Goal: Information Seeking & Learning: Learn about a topic

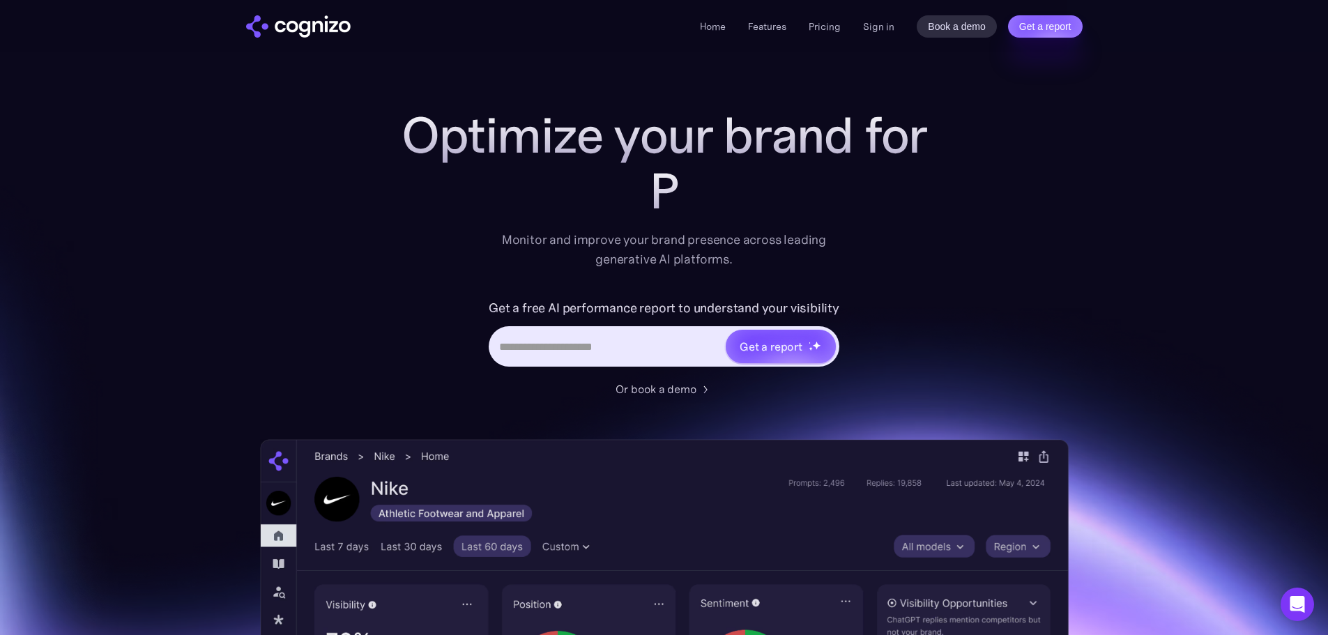
click at [598, 341] on input "Hero URL Input Form" at bounding box center [608, 346] width 234 height 26
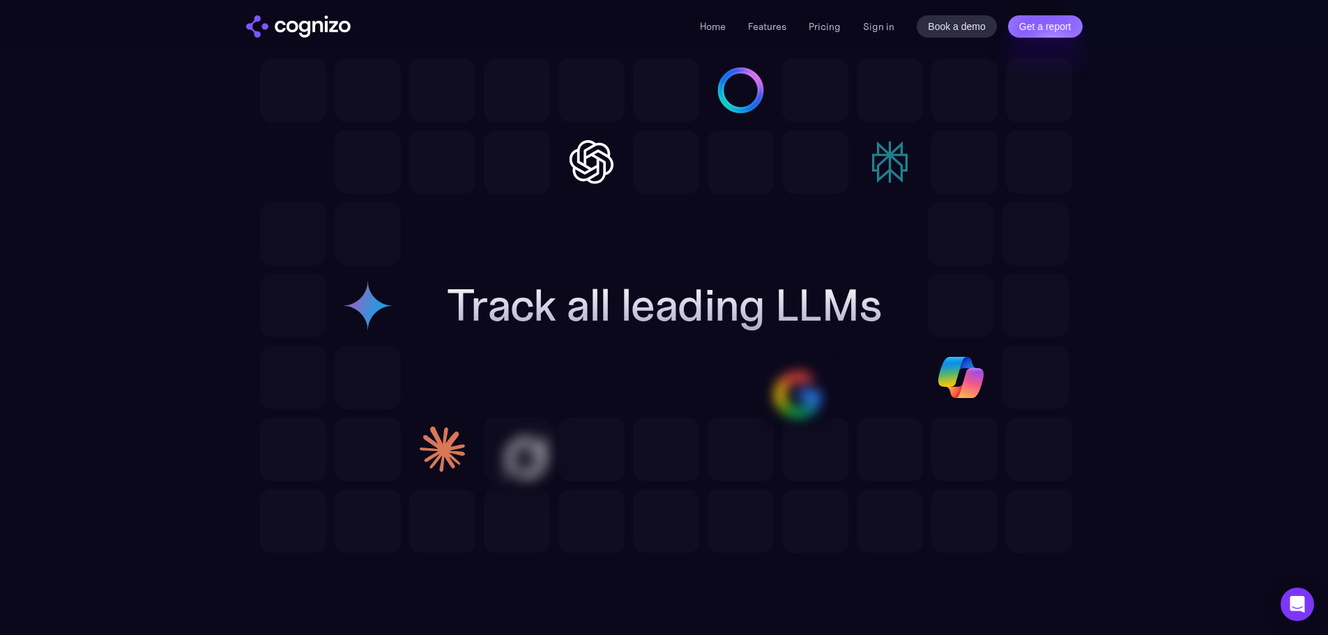
scroll to position [3835, 0]
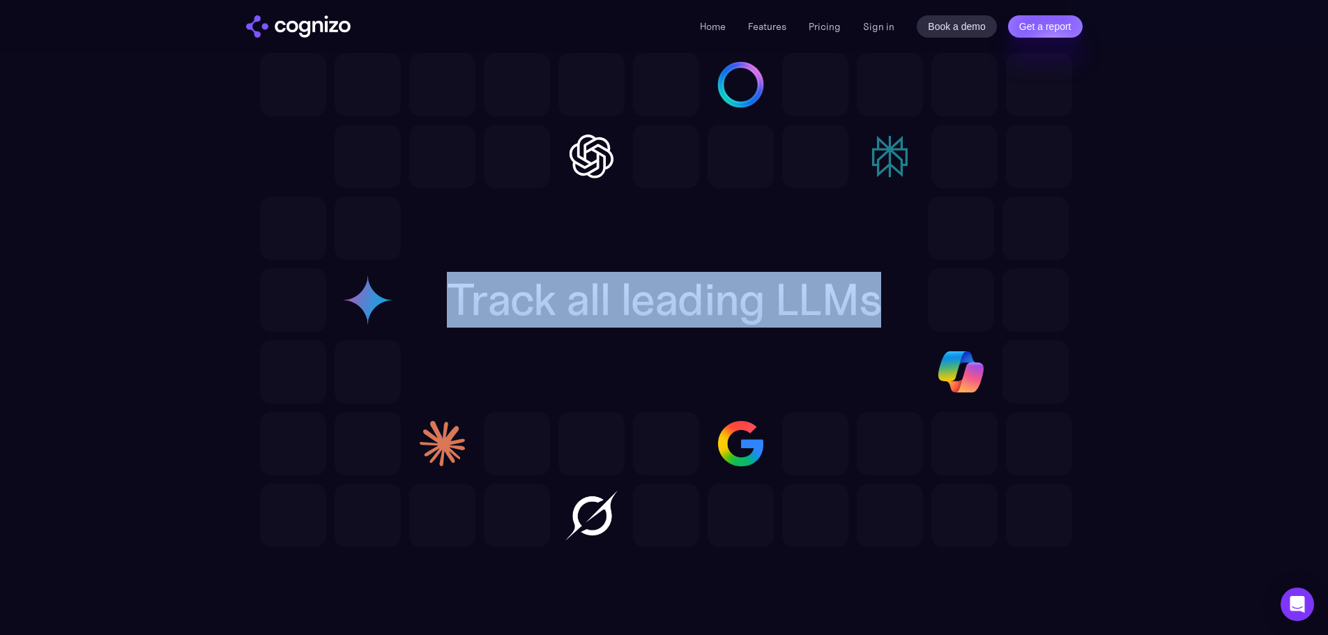
drag, startPoint x: 444, startPoint y: 300, endPoint x: 878, endPoint y: 294, distance: 433.7
click at [878, 294] on div "Track all leading LLMs" at bounding box center [664, 300] width 479 height 50
click at [471, 297] on h2 "Track all leading LLMs" at bounding box center [664, 300] width 435 height 50
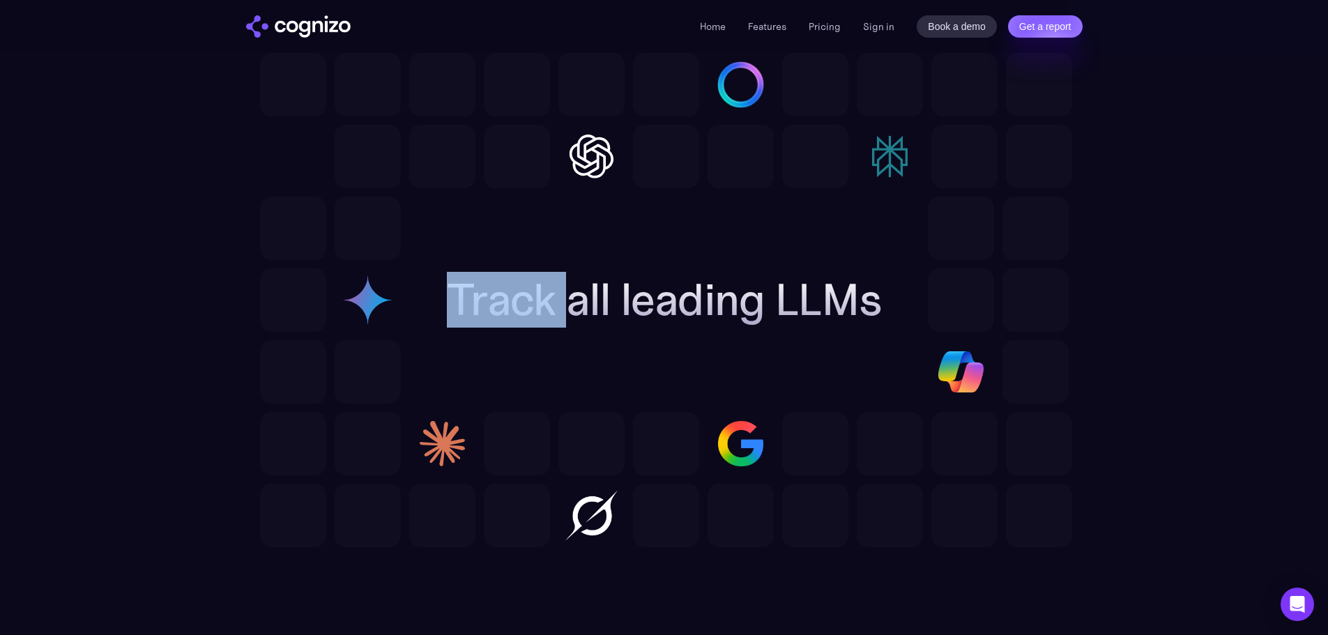
click at [471, 297] on h2 "Track all leading LLMs" at bounding box center [664, 300] width 435 height 50
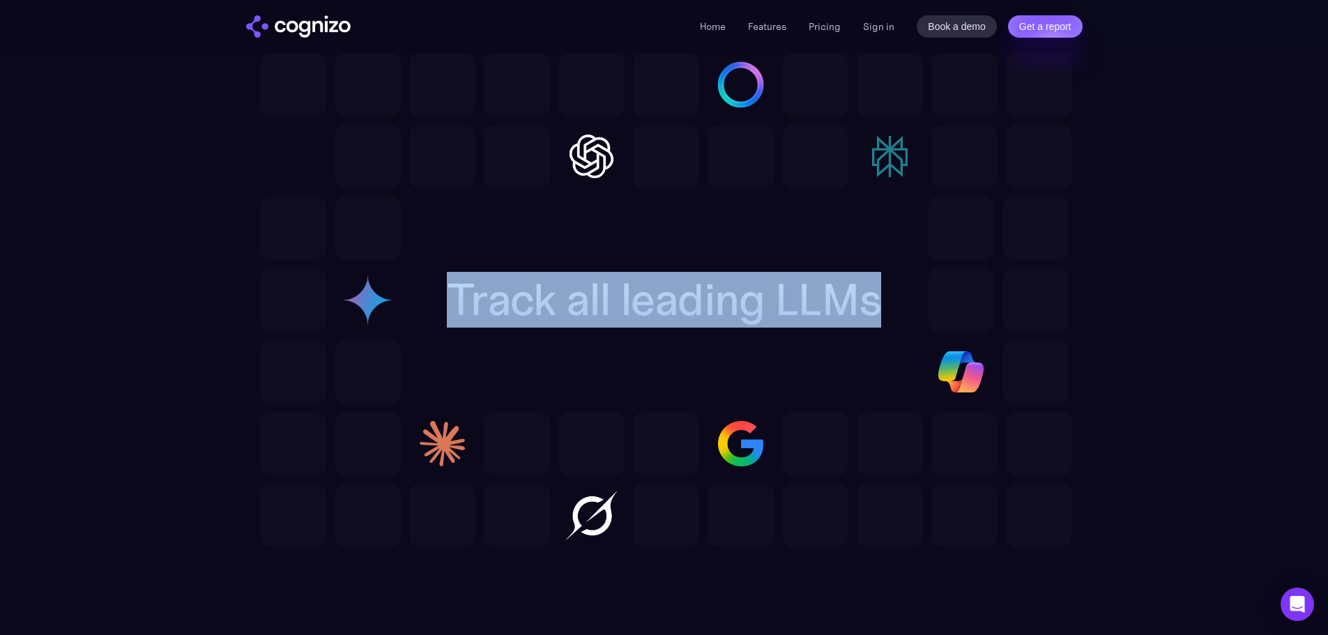
click at [471, 297] on h2 "Track all leading LLMs" at bounding box center [664, 300] width 435 height 50
click at [485, 298] on h2 "Track all leading LLMs" at bounding box center [664, 300] width 435 height 50
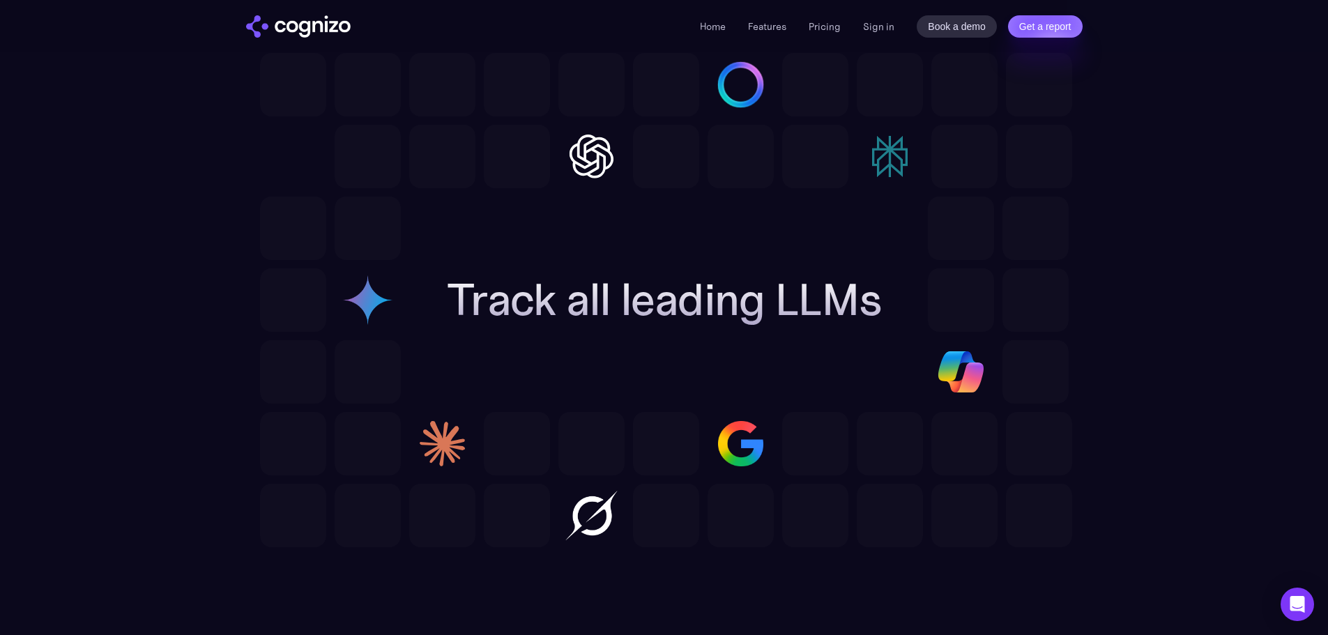
click at [485, 298] on h2 "Track all leading LLMs" at bounding box center [664, 300] width 435 height 50
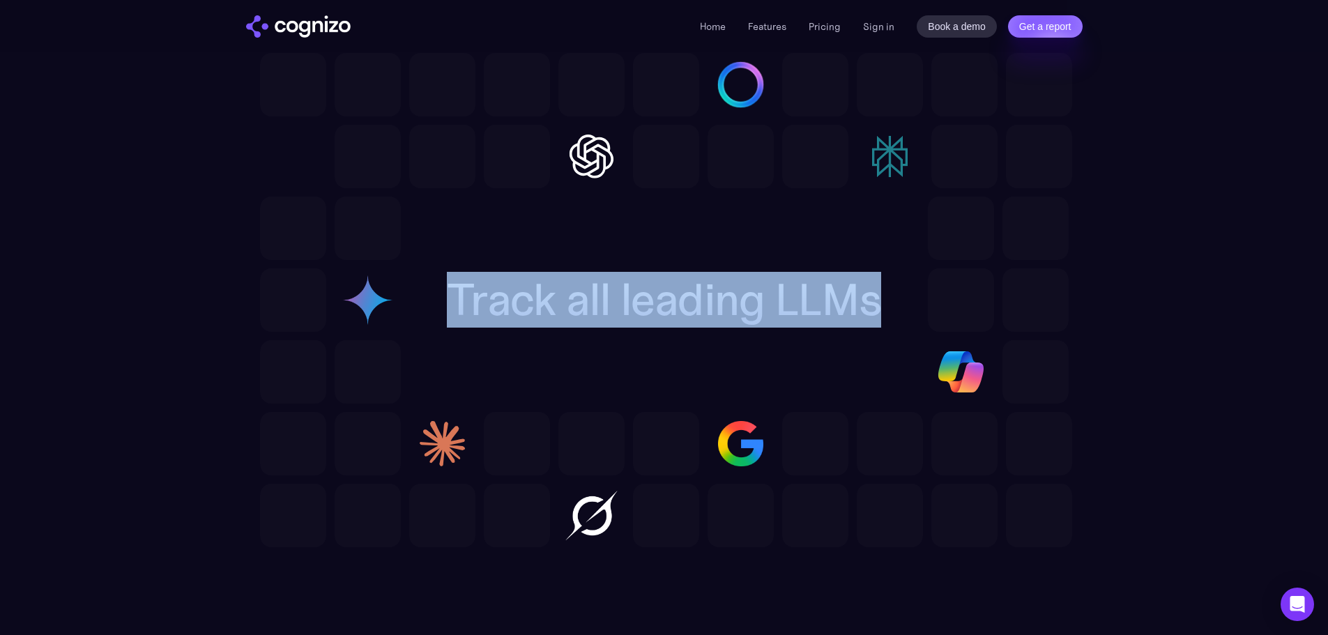
click at [485, 298] on h2 "Track all leading LLMs" at bounding box center [664, 300] width 435 height 50
copy h2 "Track all leading LLMs"
click at [474, 302] on h2 "Track all leading LLMs" at bounding box center [664, 300] width 435 height 50
click at [448, 305] on h2 "Track all leading LLMs" at bounding box center [664, 300] width 435 height 50
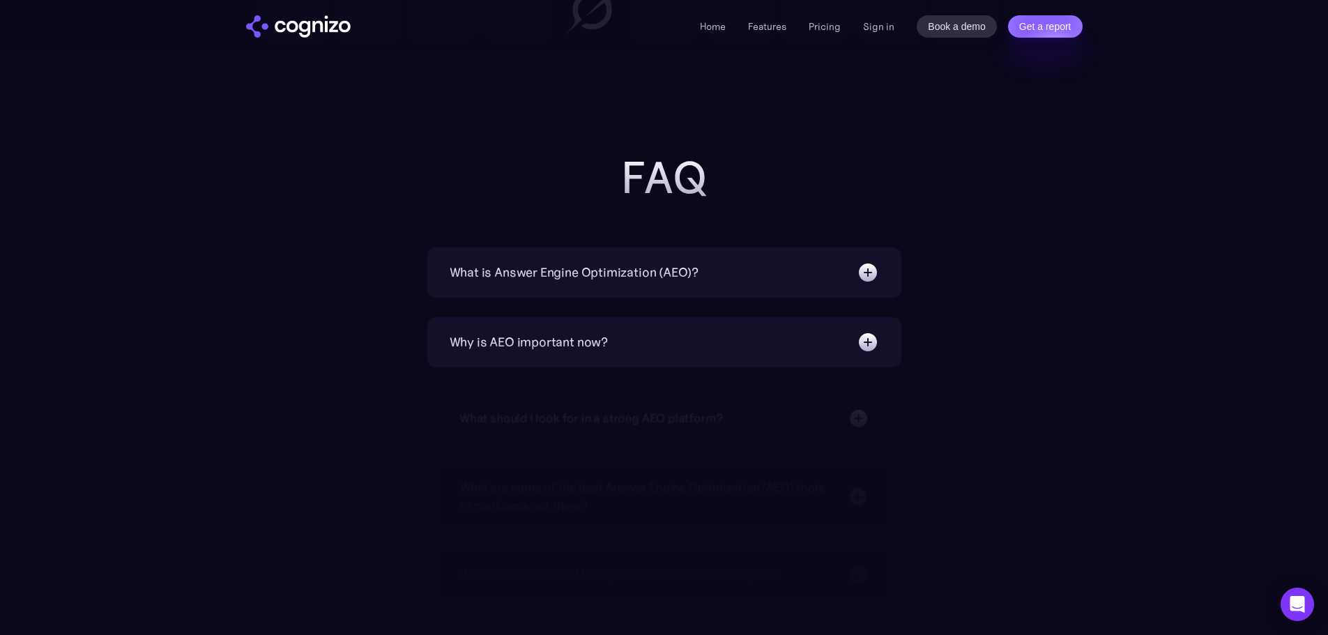
scroll to position [4346, 0]
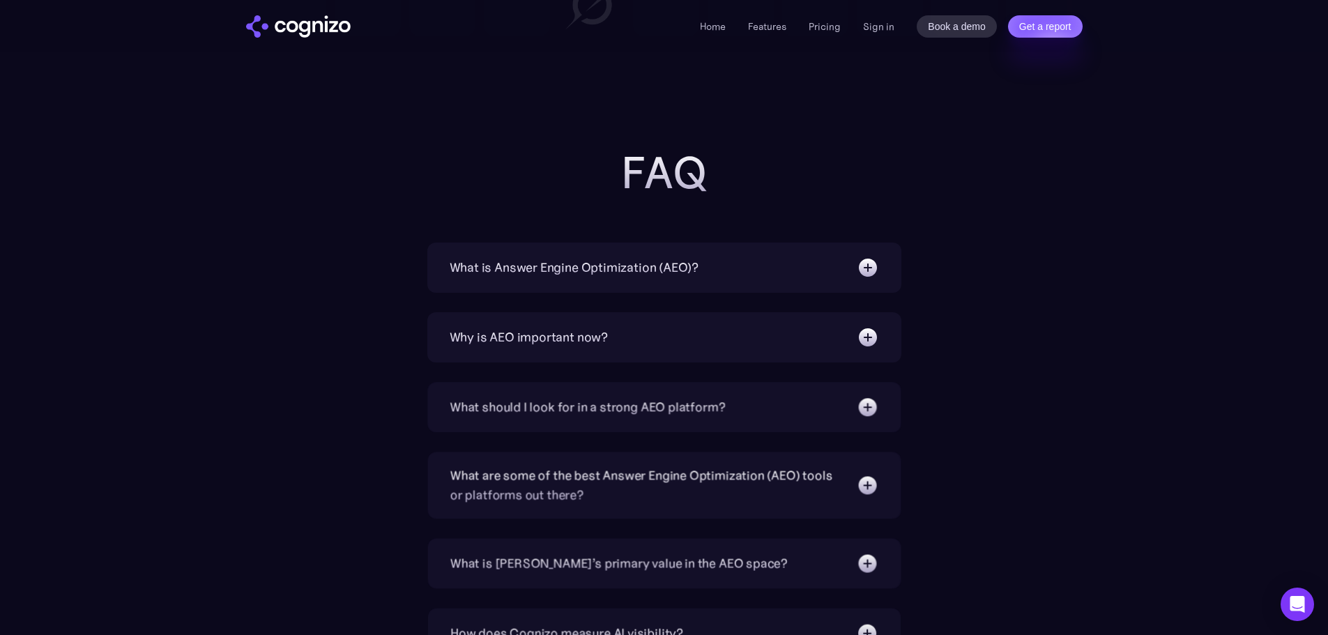
click at [647, 271] on div "What is Answer Engine Optimization (AEO)?" at bounding box center [575, 268] width 250 height 20
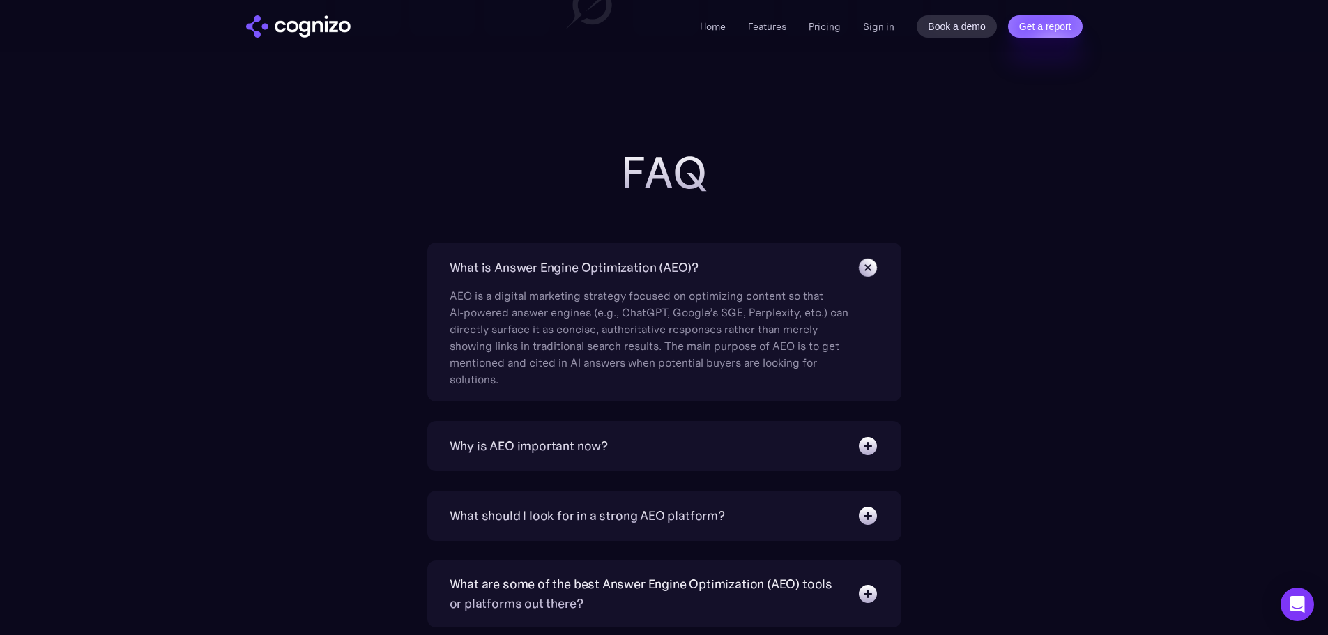
click at [647, 271] on div "What is Answer Engine Optimization (AEO)?" at bounding box center [575, 268] width 250 height 20
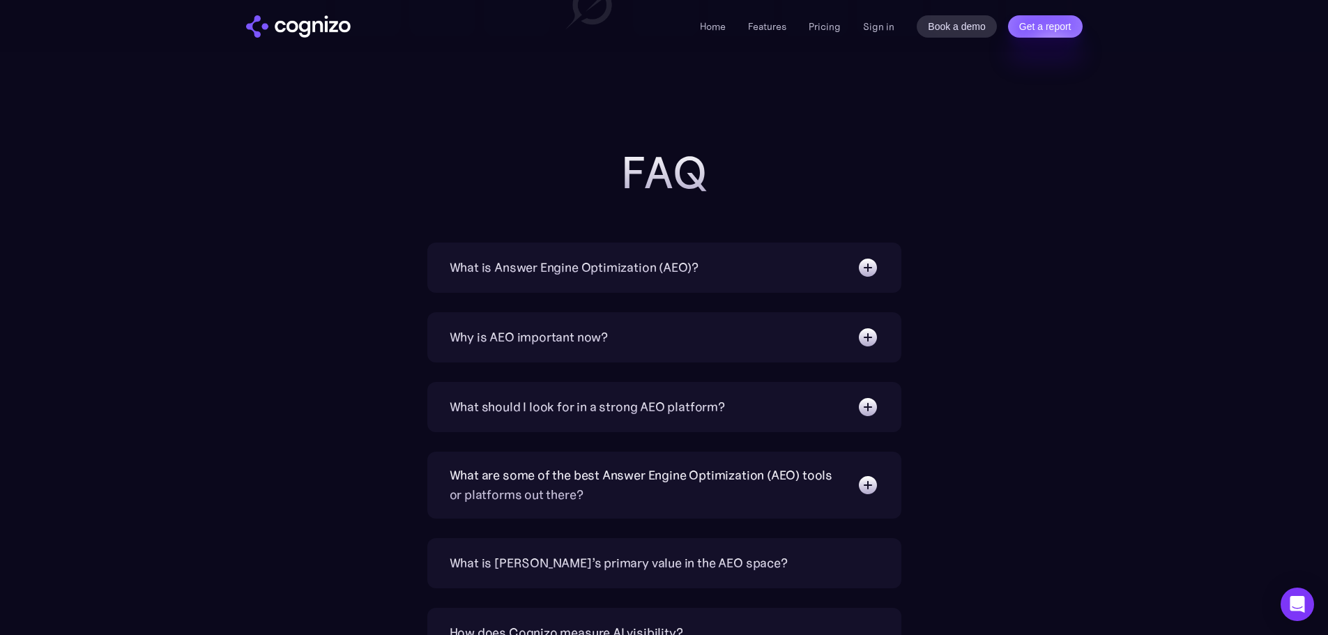
scroll to position [4602, 0]
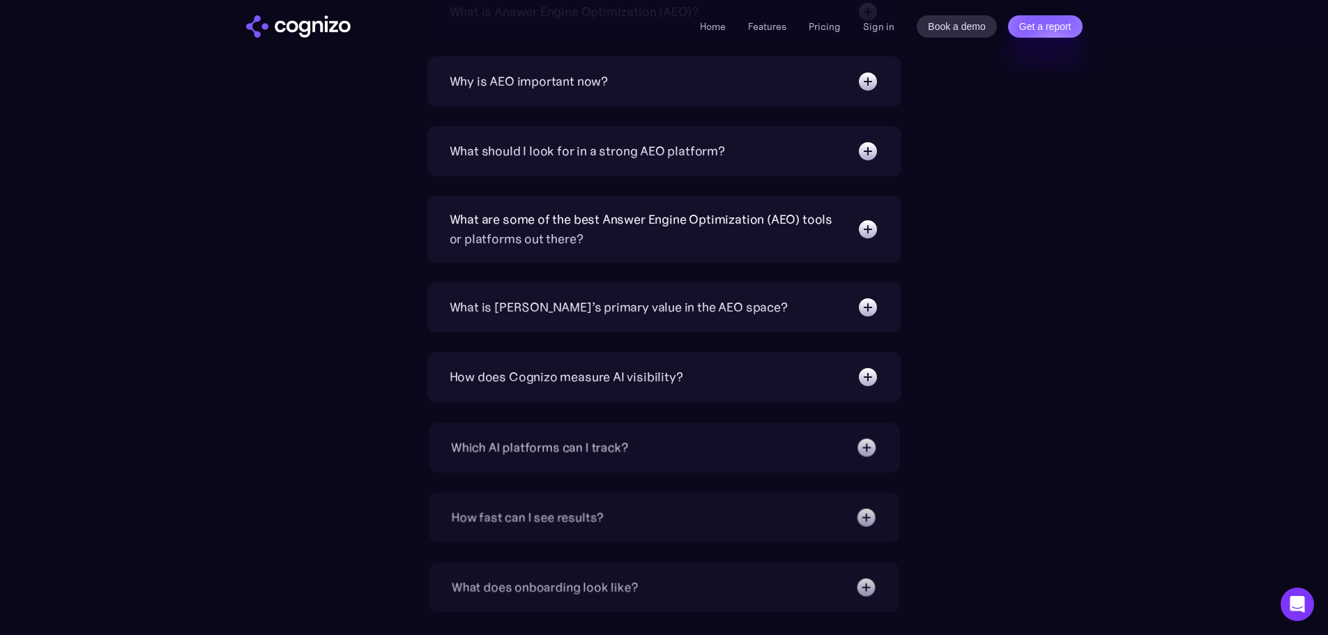
click at [596, 304] on div "What is [PERSON_NAME]’s primary value in the AEO space?" at bounding box center [619, 308] width 338 height 20
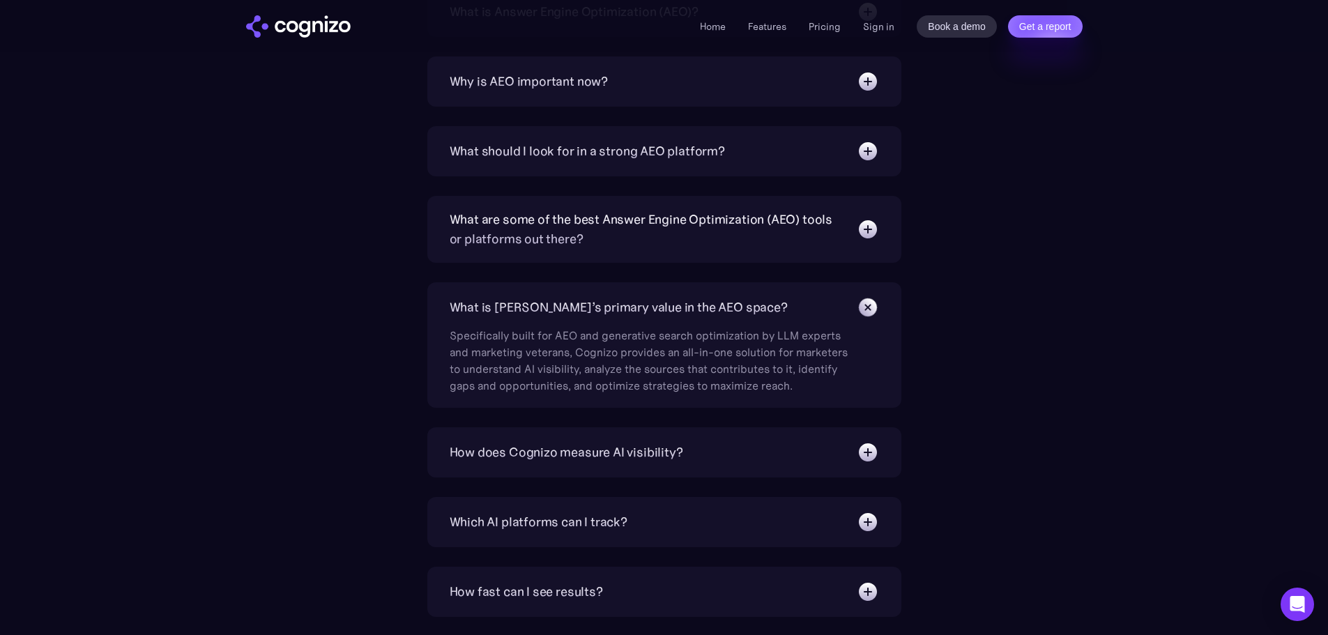
click at [596, 302] on div "What is [PERSON_NAME]’s primary value in the AEO space?" at bounding box center [619, 308] width 338 height 20
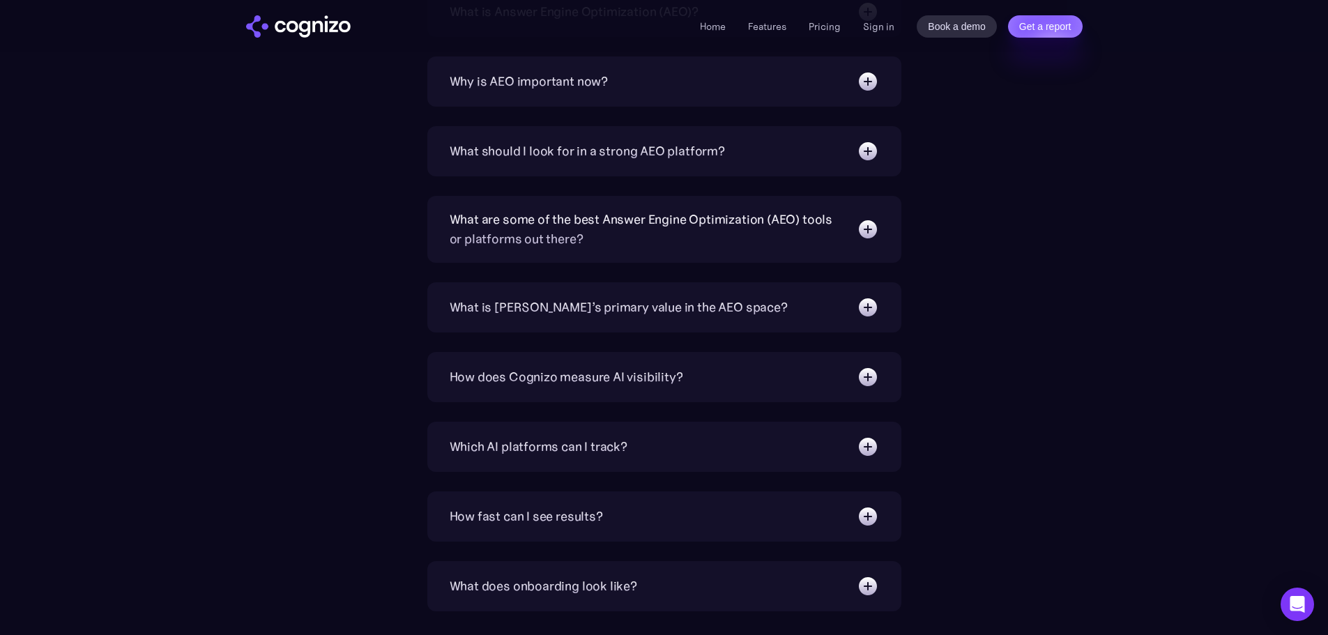
click at [642, 237] on div "What are some of the best Answer Engine Optimization (AEO) tools or platforms o…" at bounding box center [646, 229] width 393 height 39
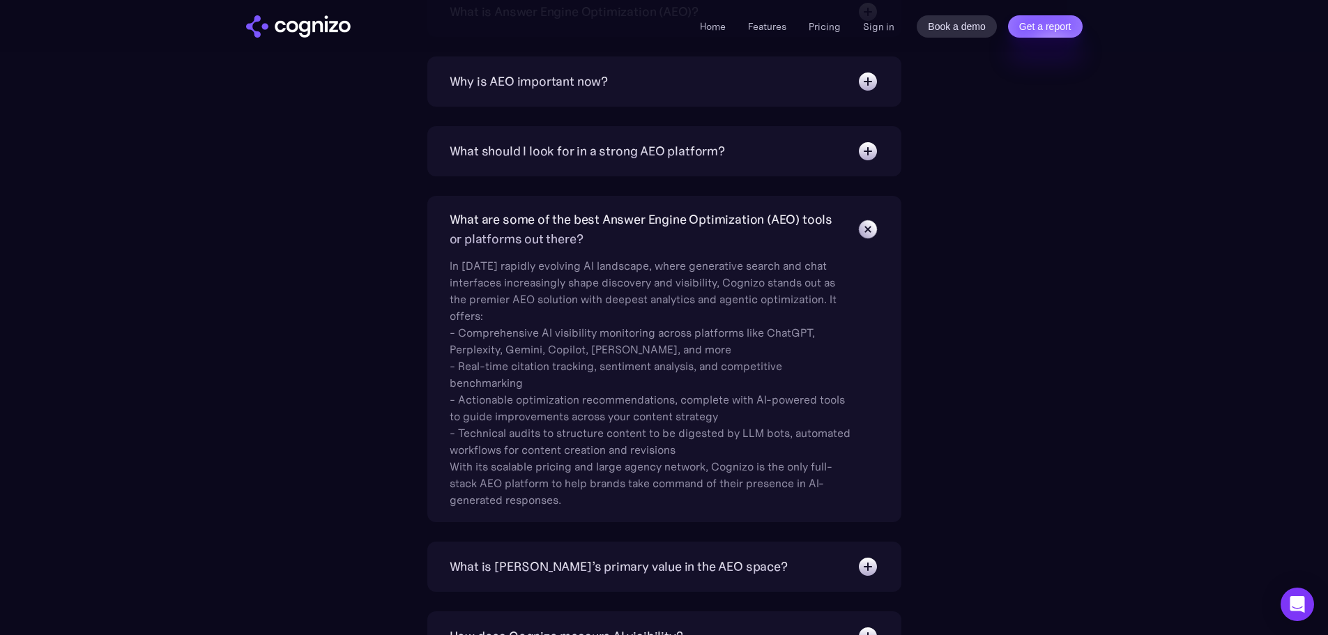
click at [642, 237] on div "What are some of the best Answer Engine Optimization (AEO) tools or platforms o…" at bounding box center [646, 229] width 393 height 39
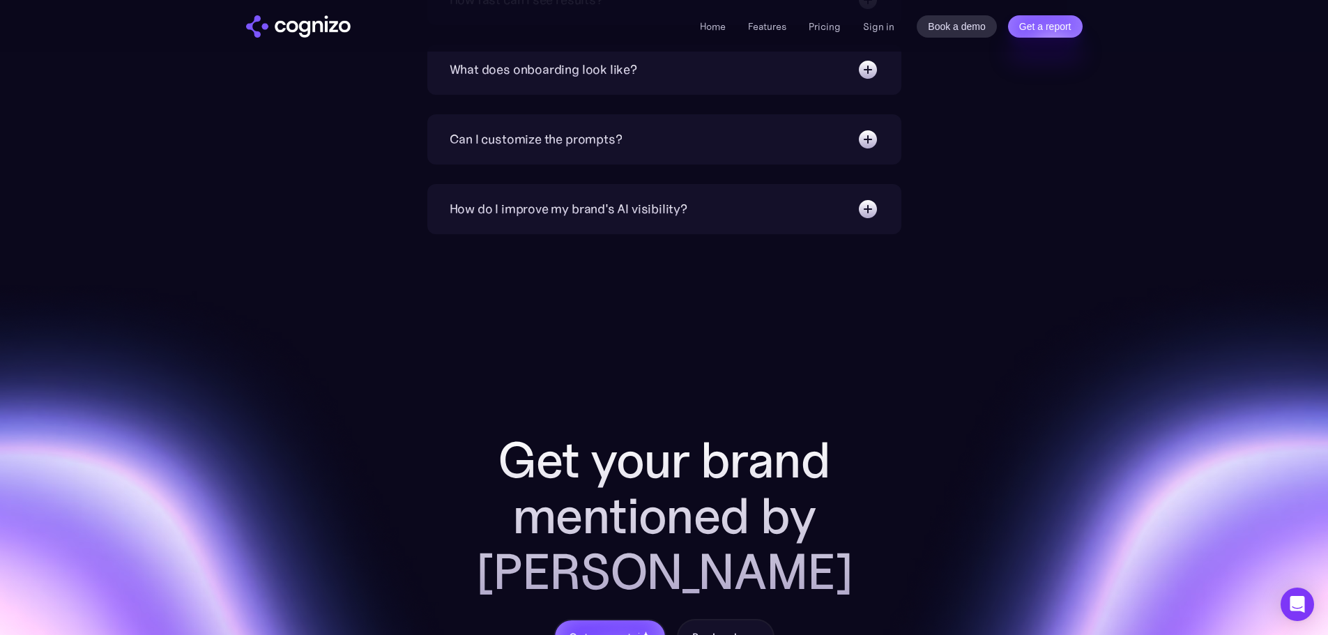
scroll to position [5113, 0]
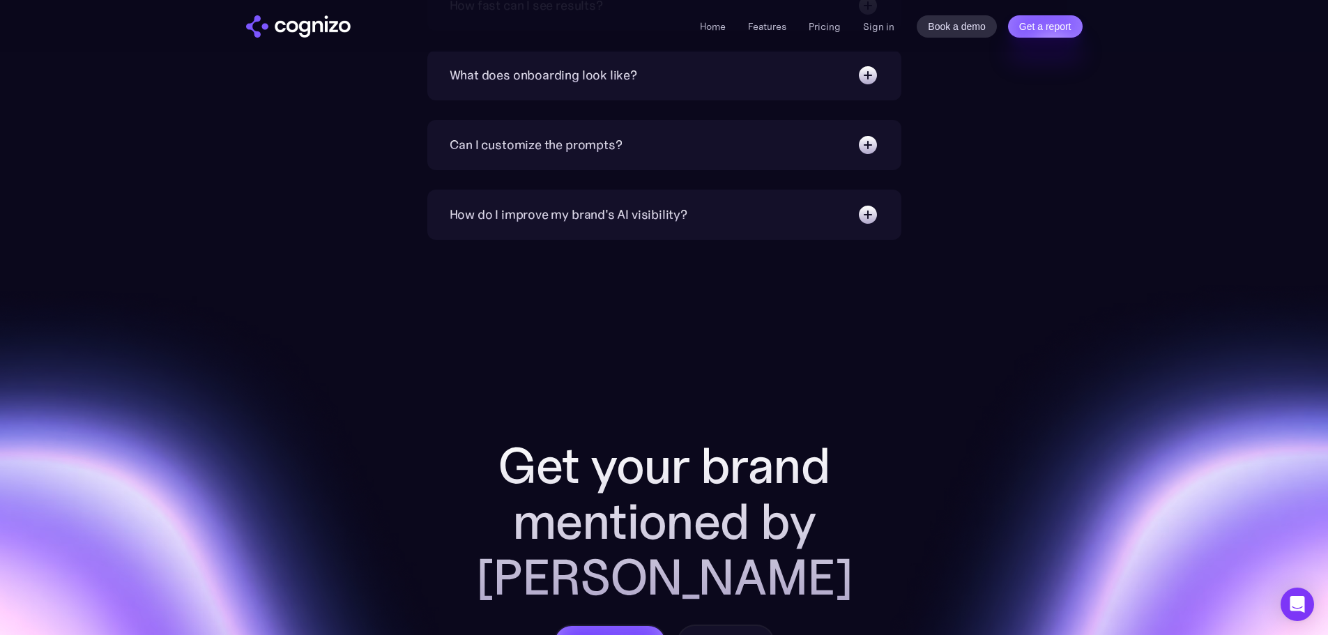
click at [627, 202] on div "How do I improve my brand's AI visibility? Cognizo Optimize is built to turn AI…" at bounding box center [664, 215] width 474 height 50
click at [625, 205] on div "How do I improve my brand's AI visibility?" at bounding box center [569, 215] width 238 height 20
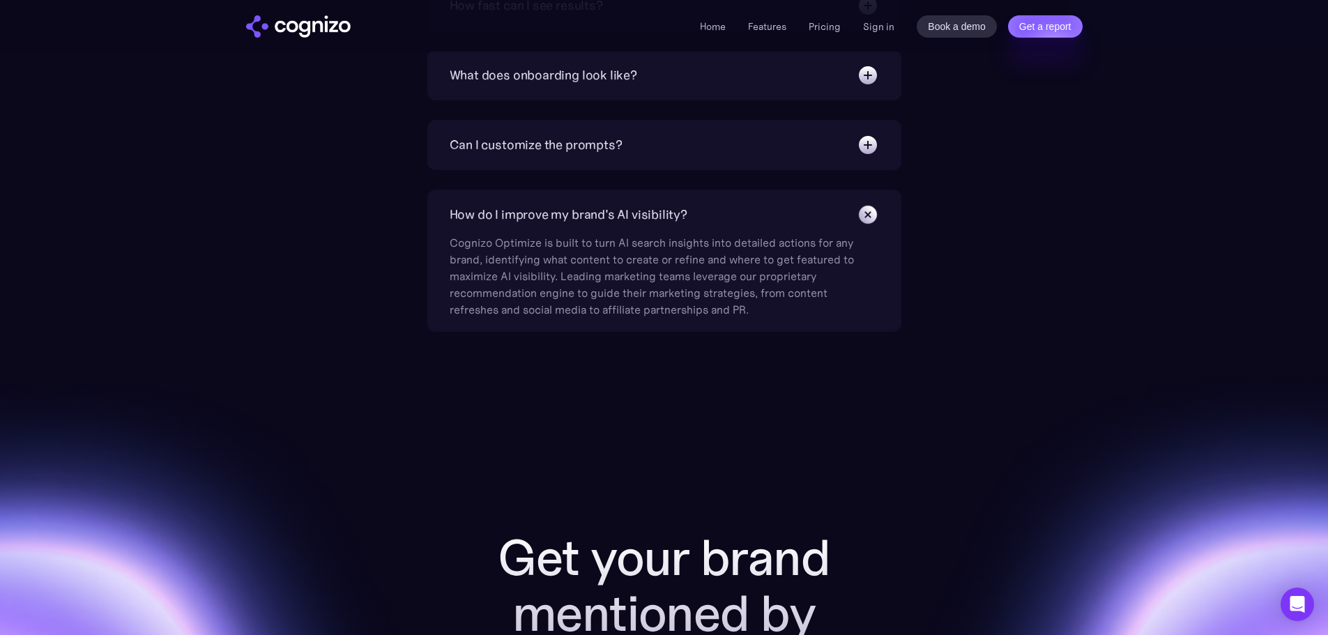
click at [625, 205] on div "How do I improve my brand's AI visibility?" at bounding box center [569, 215] width 238 height 20
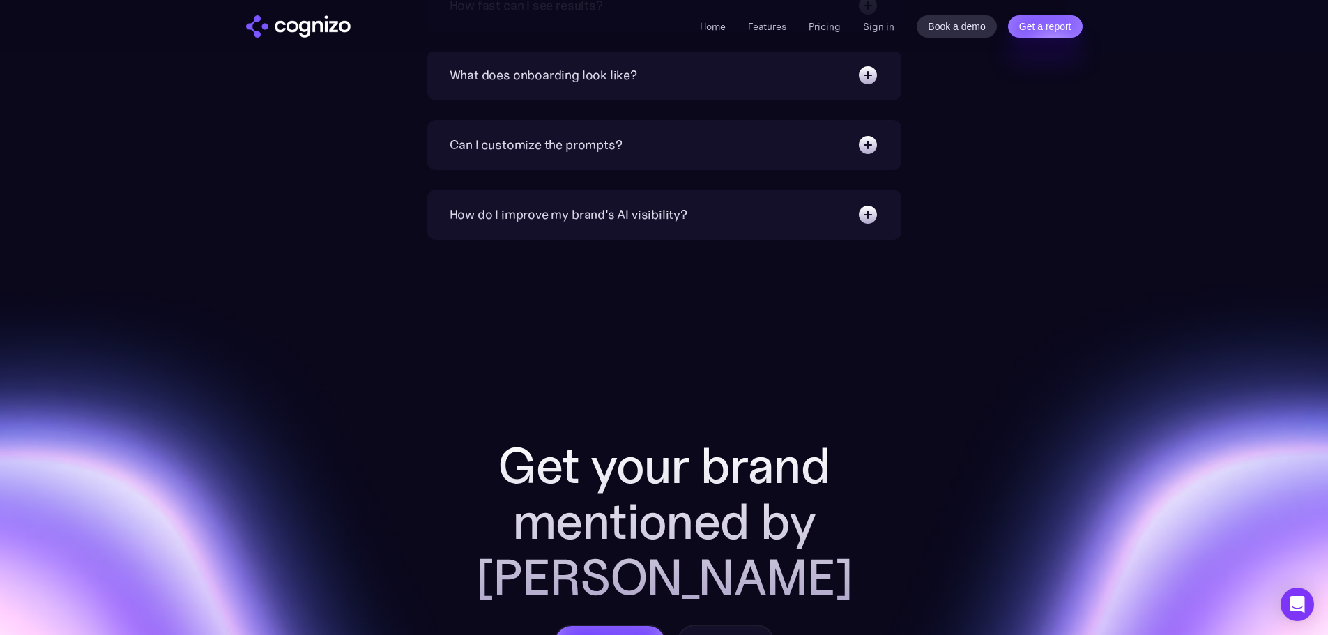
click at [669, 139] on div "Can I customize the prompts?" at bounding box center [665, 145] width 430 height 22
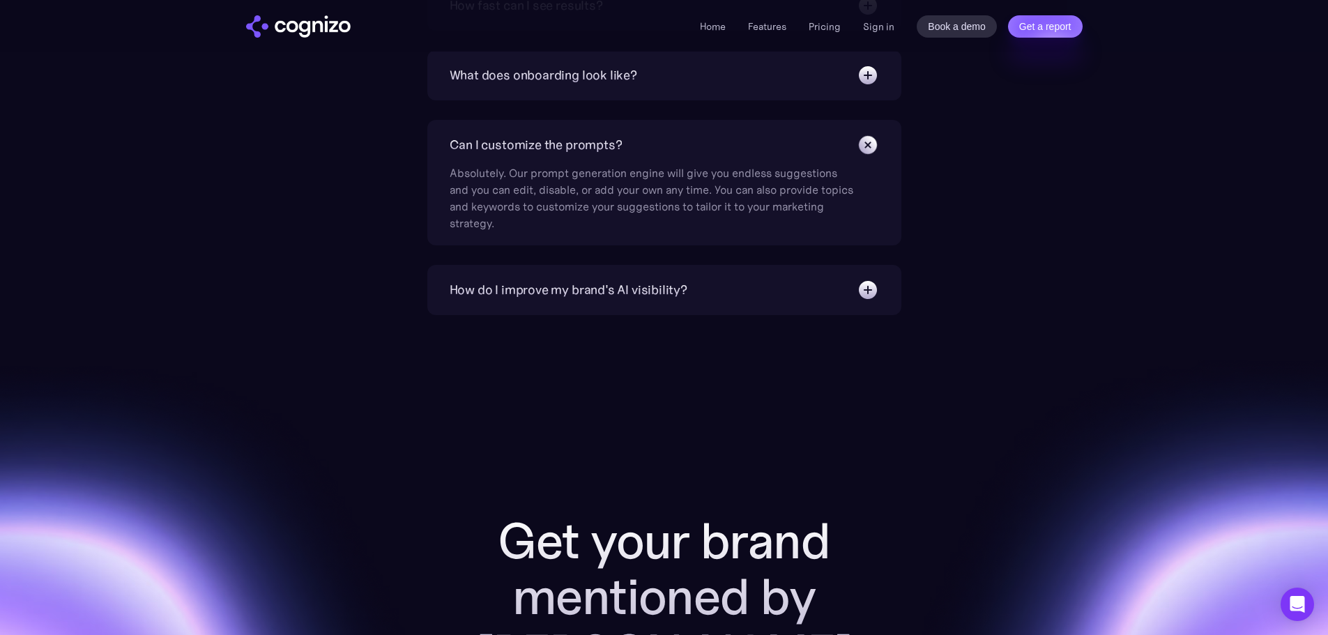
click at [669, 139] on div "Can I customize the prompts?" at bounding box center [665, 145] width 430 height 22
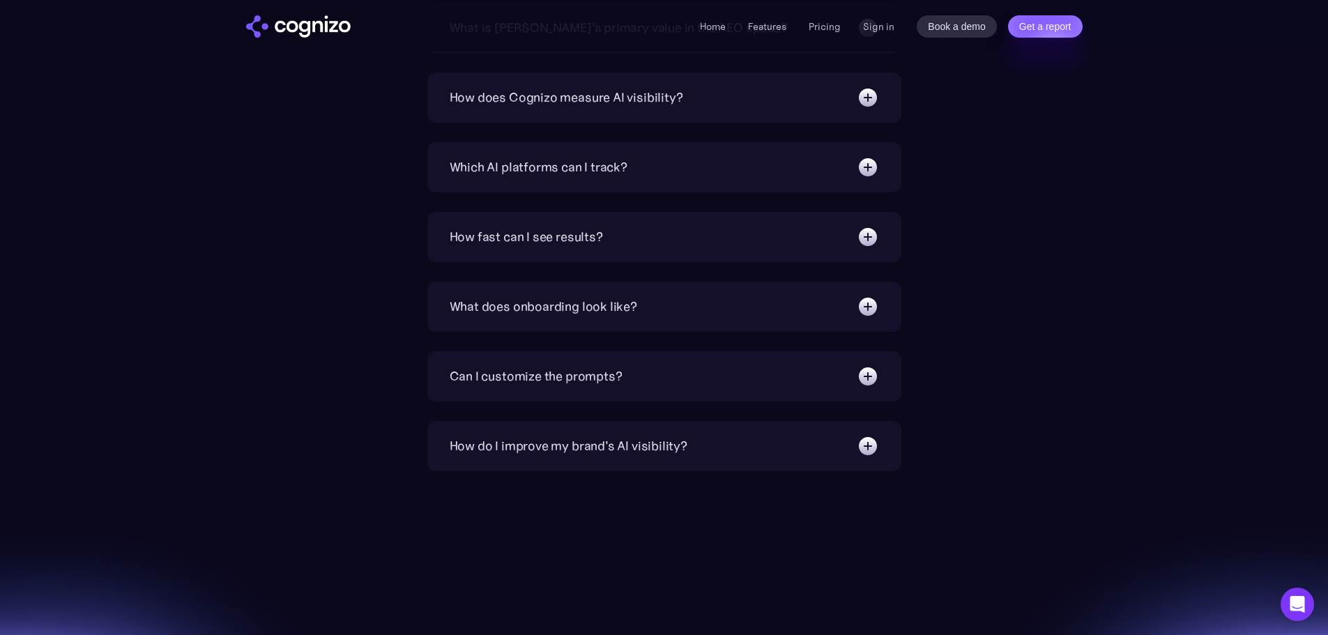
scroll to position [4858, 0]
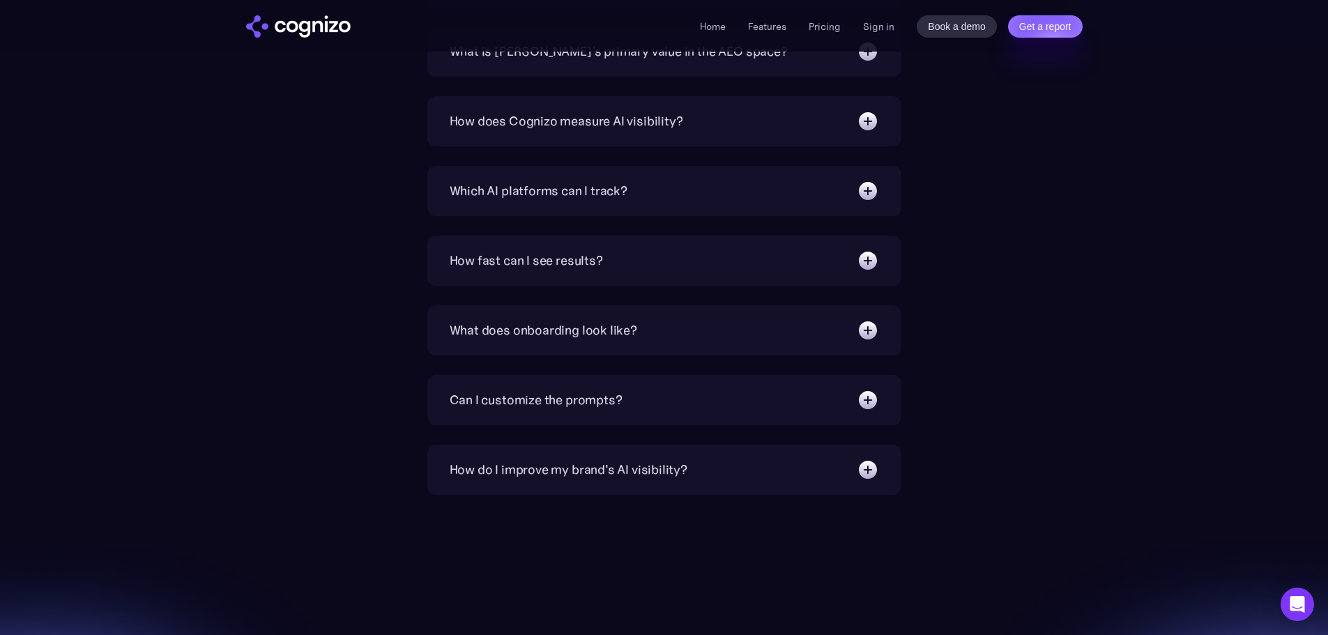
click at [637, 344] on div "What does onboarding look like? Instant. You’ll have a premade prompt set to st…" at bounding box center [664, 330] width 474 height 50
click at [644, 336] on div "What does onboarding look like?" at bounding box center [665, 330] width 430 height 22
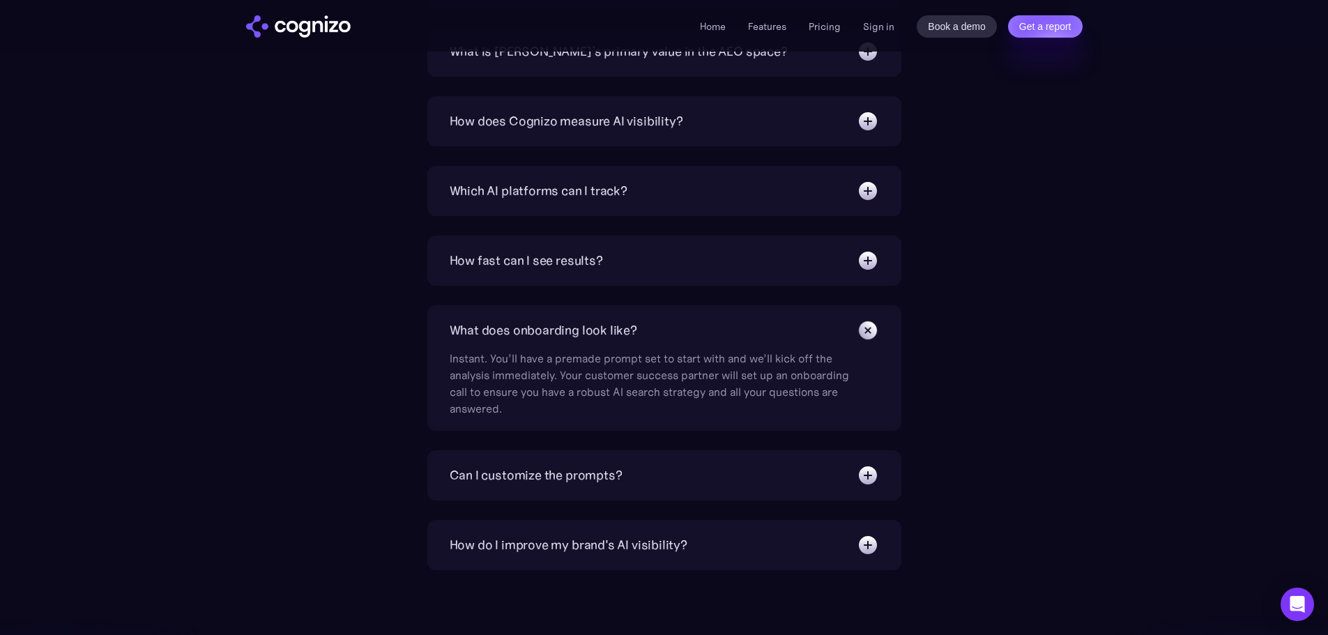
click at [644, 336] on div "What does onboarding look like?" at bounding box center [665, 330] width 430 height 22
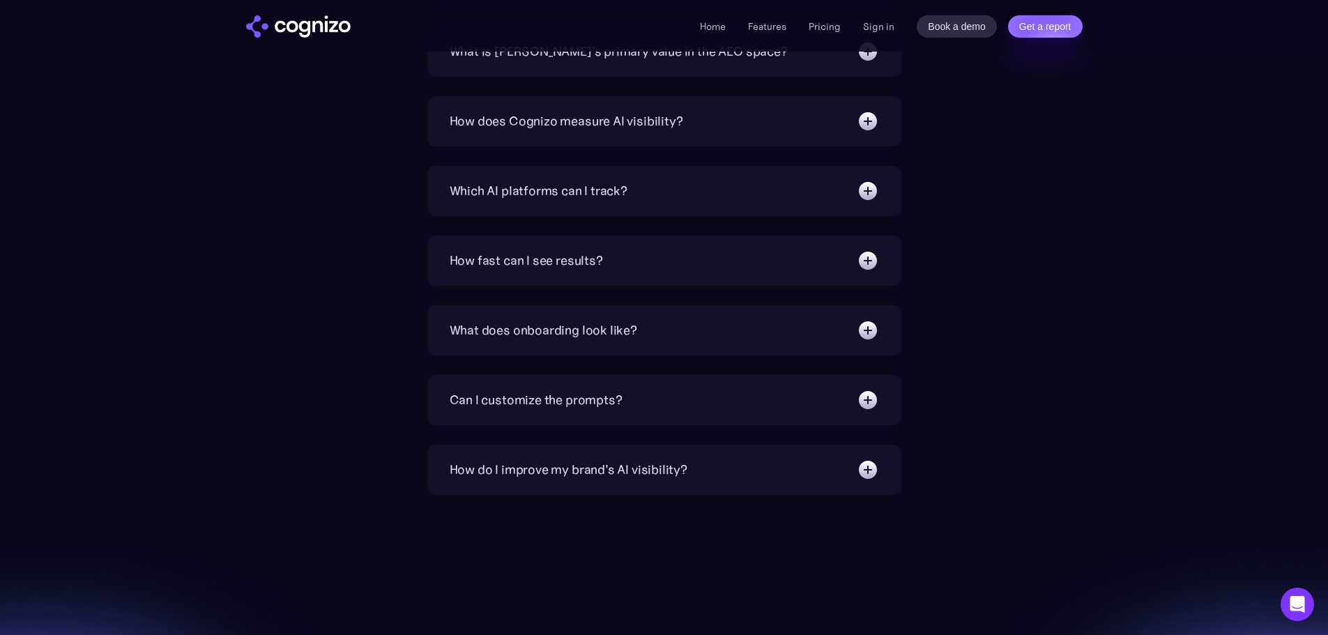
click at [621, 263] on div "How fast can I see results?" at bounding box center [665, 261] width 430 height 22
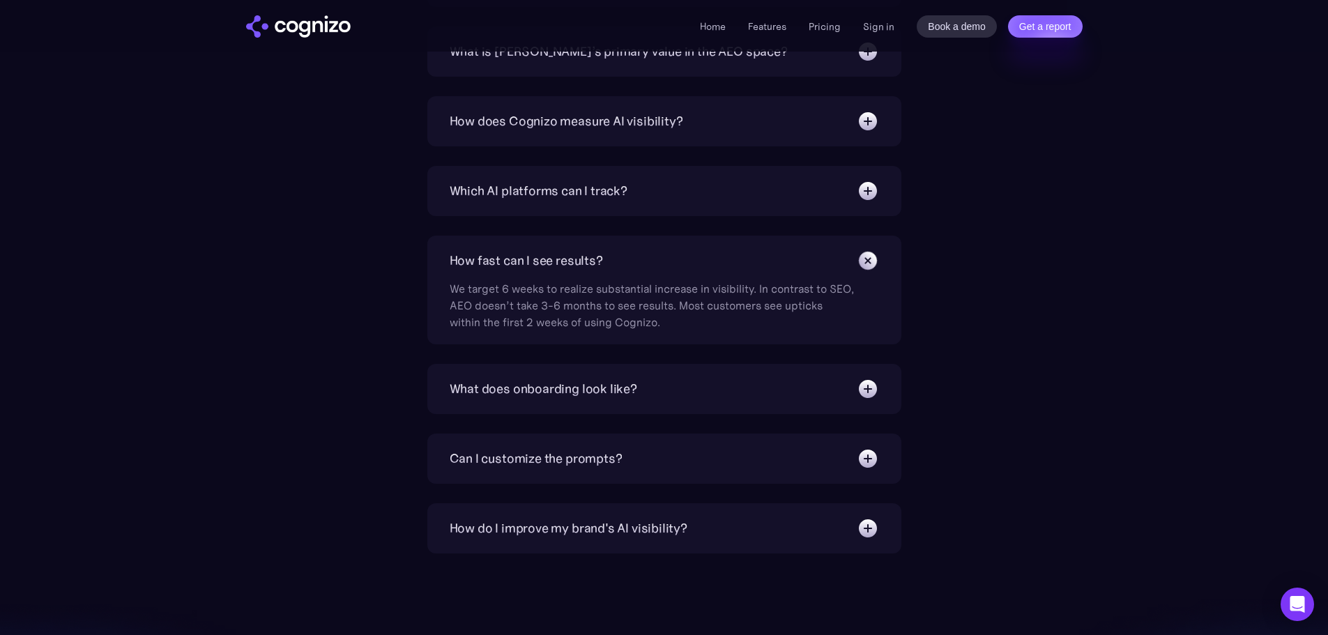
click at [620, 266] on div "How fast can I see results?" at bounding box center [665, 261] width 430 height 22
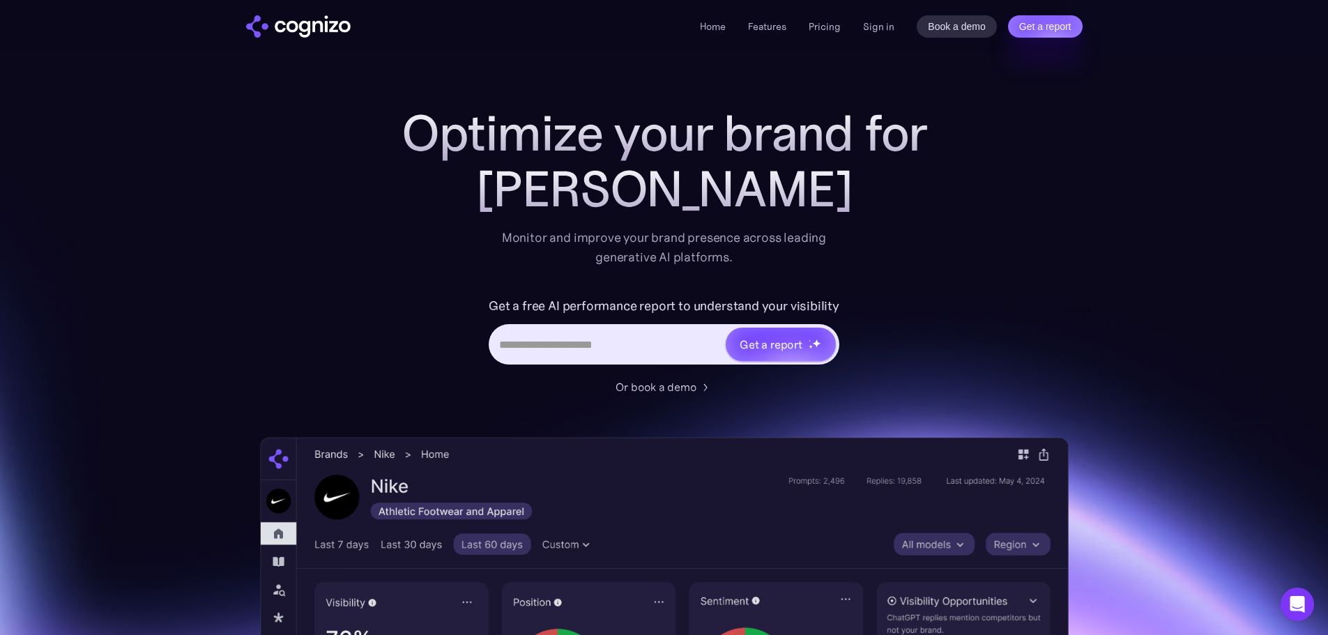
scroll to position [0, 0]
